Goal: Task Accomplishment & Management: Manage account settings

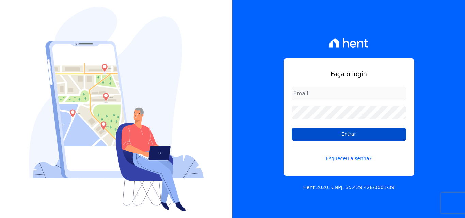
type input "[EMAIL_ADDRESS][DOMAIN_NAME]"
click at [347, 133] on input "Entrar" at bounding box center [348, 135] width 114 height 14
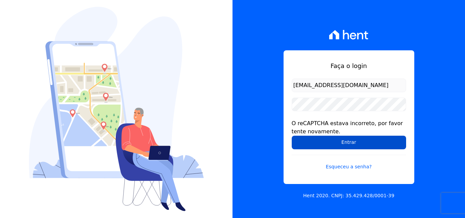
click at [364, 145] on input "Entrar" at bounding box center [348, 143] width 114 height 14
click at [348, 139] on input "Entrar" at bounding box center [348, 143] width 114 height 14
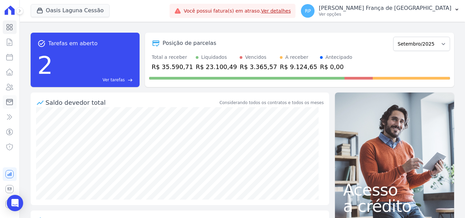
click at [12, 98] on icon at bounding box center [9, 102] width 8 height 8
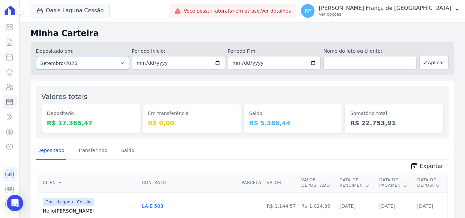
click at [78, 66] on select "Todos os meses Janeiro/2020 Fevereiro/2020 Março/2020 Abril/2020 Maio/2020 Junh…" at bounding box center [82, 63] width 93 height 14
select select "all"
click at [36, 56] on select "Todos os meses Janeiro/2020 Fevereiro/2020 Março/2020 Abril/2020 Maio/2020 Junh…" at bounding box center [82, 63] width 93 height 14
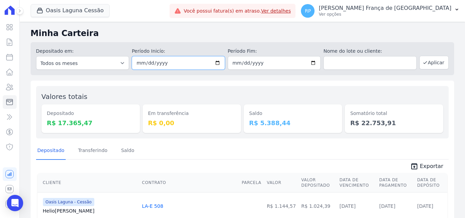
click at [216, 62] on input "date" at bounding box center [178, 63] width 93 height 14
type input "[DATE]"
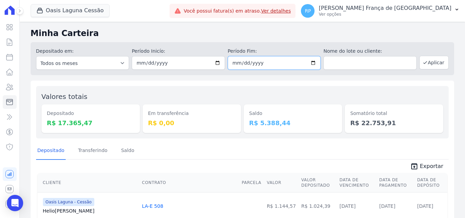
click at [311, 64] on input "date" at bounding box center [274, 63] width 93 height 14
type input "[DATE]"
click at [429, 63] on button "Aplicar" at bounding box center [433, 63] width 29 height 14
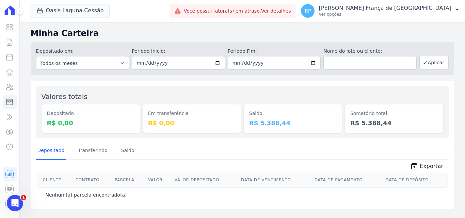
click at [58, 18] on div "Oasis Laguna Cessão [PERSON_NAME] - Interno [GEOGRAPHIC_DATA] - Interno Oásis -…" at bounding box center [99, 11] width 136 height 22
click at [58, 14] on button "Oasis Laguna Cessão" at bounding box center [70, 10] width 79 height 13
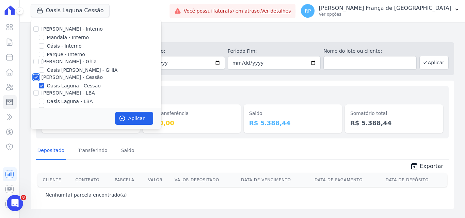
click at [35, 76] on input "[PERSON_NAME] - Cessão" at bounding box center [35, 76] width 5 height 5
checkbox input "false"
click at [40, 46] on input "Oásis - Interno" at bounding box center [41, 45] width 5 height 5
checkbox input "true"
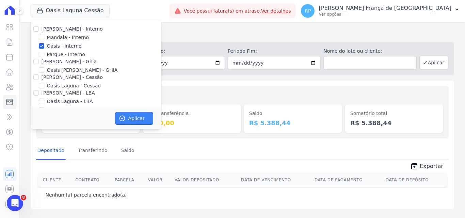
click at [120, 117] on icon "button" at bounding box center [121, 118] width 5 height 5
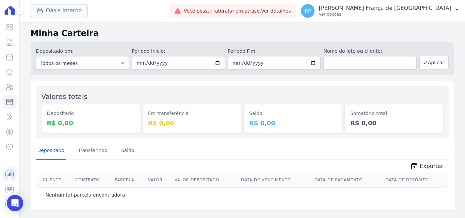
click at [46, 12] on button "Oásis Interno" at bounding box center [59, 10] width 57 height 13
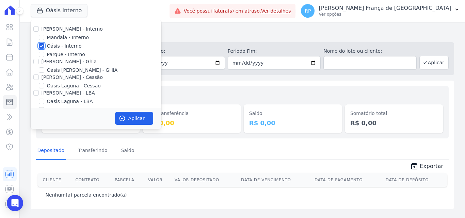
click at [40, 46] on input "Oásis - Interno" at bounding box center [41, 45] width 5 height 5
checkbox input "false"
click at [37, 63] on input "Celina Guimaraes - Ghia" at bounding box center [35, 61] width 5 height 5
checkbox input "true"
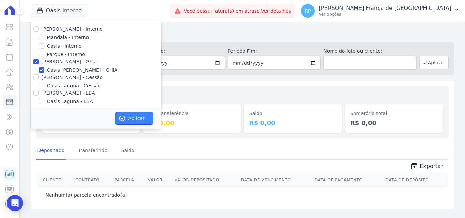
click at [133, 117] on button "Aplicar" at bounding box center [134, 118] width 38 height 13
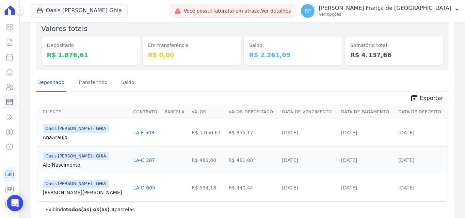
scroll to position [79, 0]
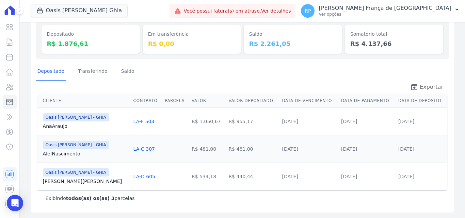
click at [417, 84] on link "unarchive Exportar" at bounding box center [426, 88] width 44 height 10
click at [53, 7] on button "Oasis Celina Guimaraes Ghia" at bounding box center [79, 10] width 97 height 13
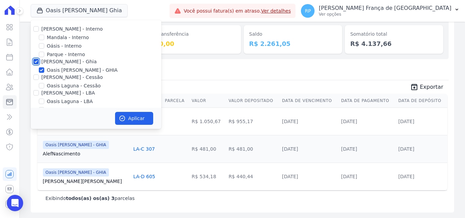
click at [34, 59] on input "Celina Guimaraes - Ghia" at bounding box center [35, 61] width 5 height 5
checkbox input "false"
click at [37, 80] on input "Celina Guimaraes - Cessão" at bounding box center [35, 76] width 5 height 5
checkbox input "true"
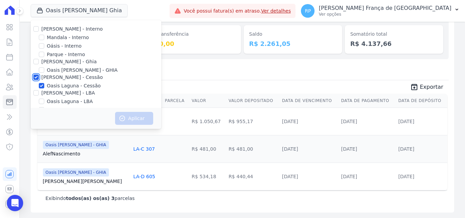
checkbox input "true"
click at [126, 114] on button "Aplicar" at bounding box center [134, 118] width 38 height 13
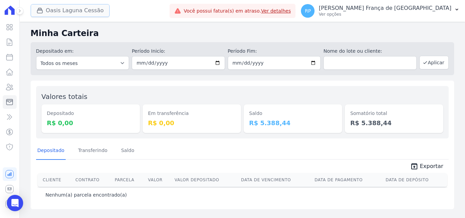
click at [51, 10] on button "Oasis Laguna Cessão" at bounding box center [70, 10] width 79 height 13
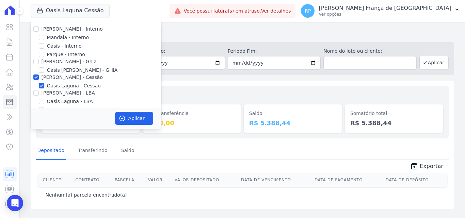
click at [36, 74] on div at bounding box center [35, 77] width 5 height 7
click at [36, 74] on input "Celina Guimaraes - Cessão" at bounding box center [35, 76] width 5 height 5
checkbox input "false"
click at [36, 93] on input "Celina Guimaraes - LBA" at bounding box center [35, 92] width 5 height 5
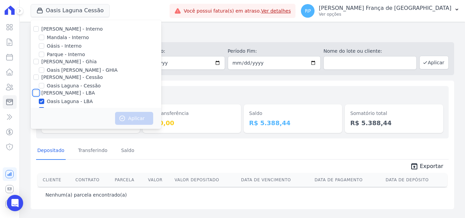
checkbox input "true"
click at [140, 112] on button "Aplicar" at bounding box center [134, 118] width 38 height 13
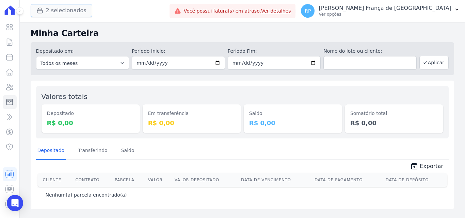
click at [51, 12] on button "2 selecionados" at bounding box center [62, 10] width 62 height 13
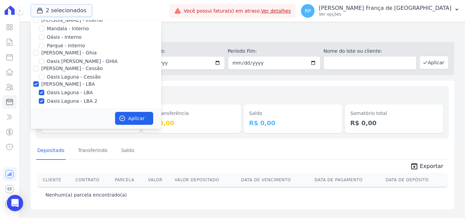
scroll to position [11, 0]
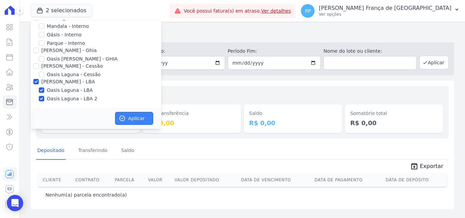
click at [135, 115] on button "Aplicar" at bounding box center [134, 118] width 38 height 13
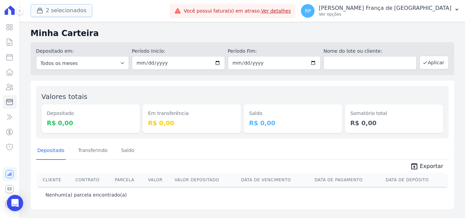
click at [50, 9] on button "2 selecionados" at bounding box center [62, 10] width 62 height 13
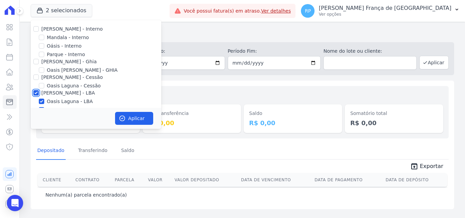
click at [37, 94] on input "Celina Guimaraes - LBA" at bounding box center [35, 92] width 5 height 5
checkbox input "false"
click at [35, 76] on input "Celina Guimaraes - Cessão" at bounding box center [35, 76] width 5 height 5
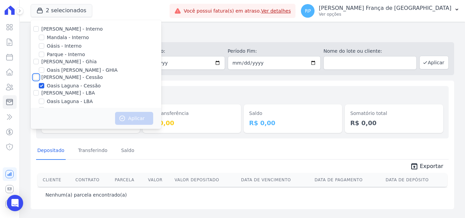
checkbox input "true"
click at [131, 121] on button "Aplicar" at bounding box center [134, 118] width 38 height 13
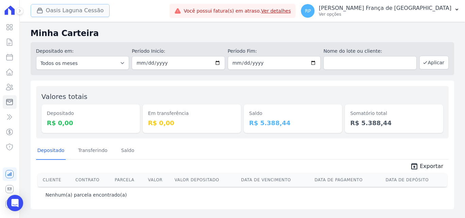
click at [59, 7] on button "Oasis Laguna Cessão" at bounding box center [70, 10] width 79 height 13
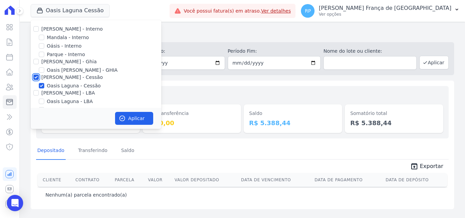
click at [35, 77] on input "Celina Guimaraes - Cessão" at bounding box center [35, 76] width 5 height 5
checkbox input "false"
click at [36, 60] on input "Celina Guimaraes - Ghia" at bounding box center [35, 61] width 5 height 5
checkbox input "true"
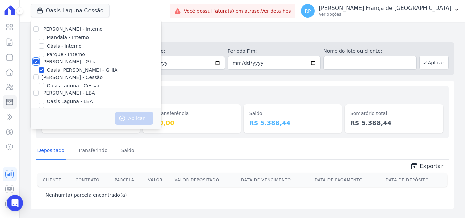
checkbox input "true"
click at [122, 118] on icon "button" at bounding box center [122, 118] width 7 height 7
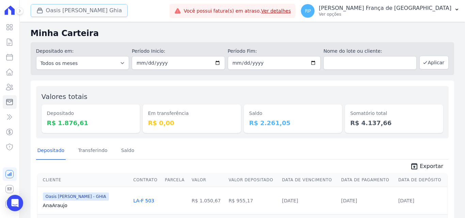
click at [52, 13] on button "Oasis Celina Guimaraes Ghia" at bounding box center [79, 10] width 97 height 13
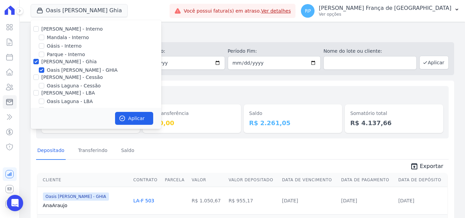
click at [178, 36] on h2 "Minha Carteira" at bounding box center [242, 33] width 423 height 12
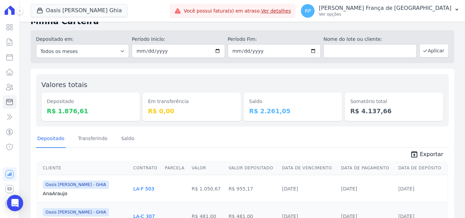
scroll to position [11, 0]
click at [55, 10] on button "Oasis Celina Guimaraes Ghia" at bounding box center [79, 10] width 97 height 13
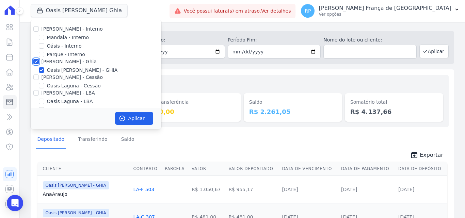
click at [36, 61] on input "Celina Guimaraes - Ghia" at bounding box center [35, 61] width 5 height 5
checkbox input "false"
click at [41, 45] on input "Oásis - Interno" at bounding box center [41, 45] width 5 height 5
checkbox input "true"
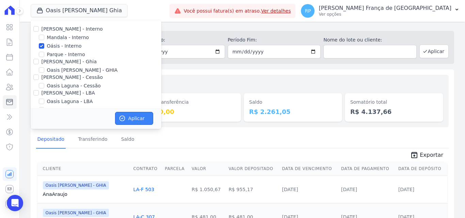
click at [128, 117] on button "Aplicar" at bounding box center [134, 118] width 38 height 13
